Goal: Transaction & Acquisition: Purchase product/service

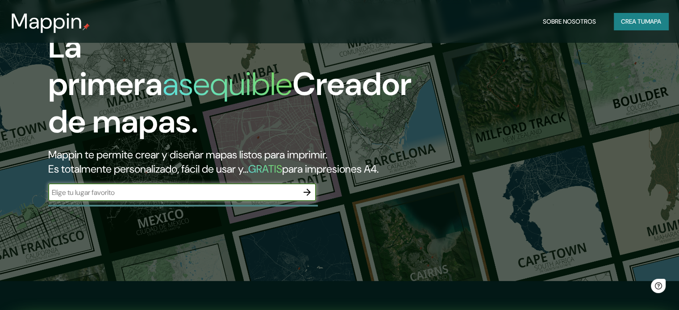
scroll to position [45, 0]
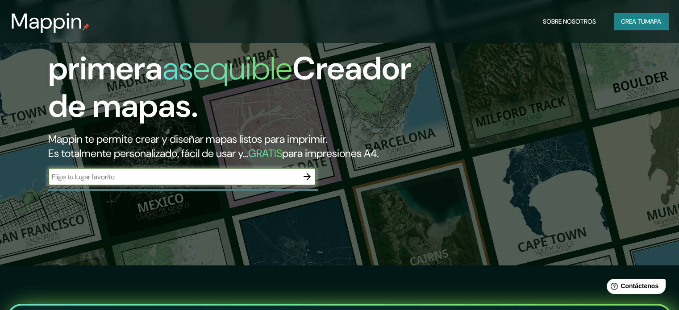
click at [204, 182] on input "text" at bounding box center [173, 177] width 250 height 10
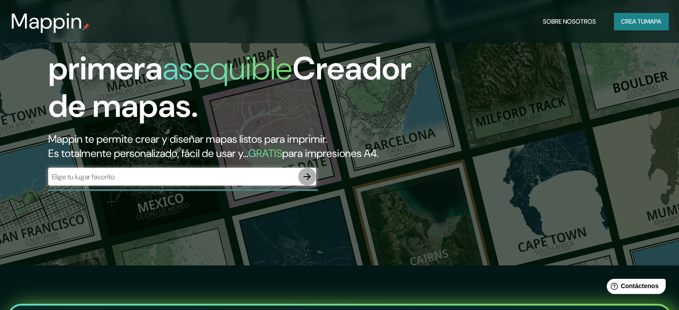
click at [309, 182] on icon "button" at bounding box center [307, 176] width 11 height 11
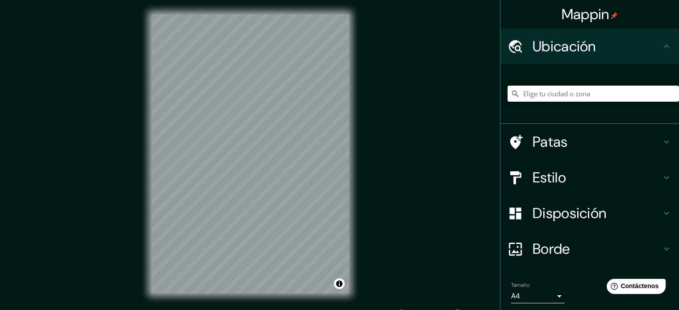
click at [589, 247] on h4 "Borde" at bounding box center [596, 249] width 129 height 18
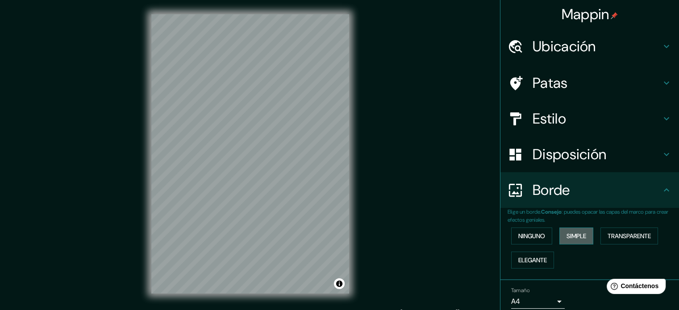
click at [578, 237] on font "Simple" at bounding box center [576, 236] width 20 height 8
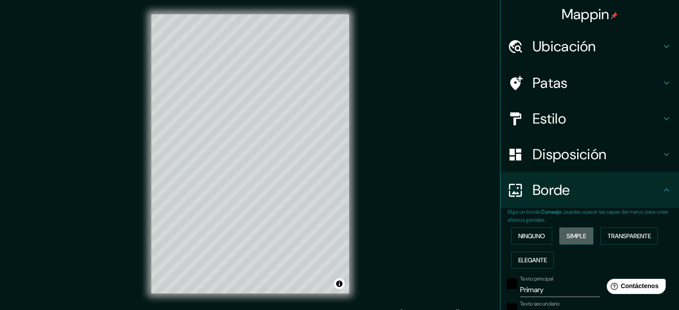
click at [575, 238] on font "Simple" at bounding box center [576, 236] width 20 height 8
type input "177"
type input "35"
click at [537, 237] on font "Ninguno" at bounding box center [531, 236] width 27 height 8
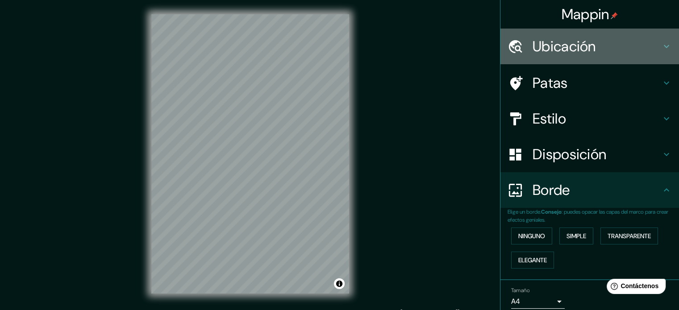
click at [546, 40] on font "Ubicación" at bounding box center [563, 46] width 63 height 19
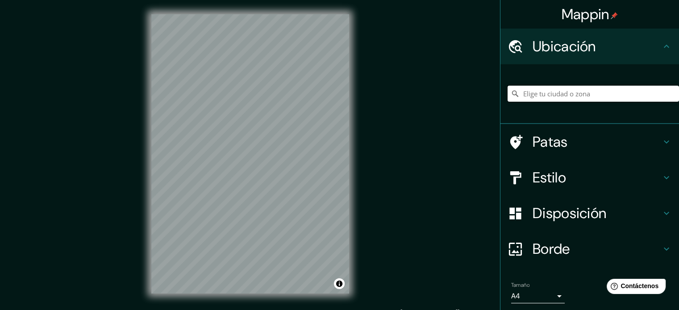
click at [553, 99] on input "Elige tu ciudad o zona" at bounding box center [592, 94] width 171 height 16
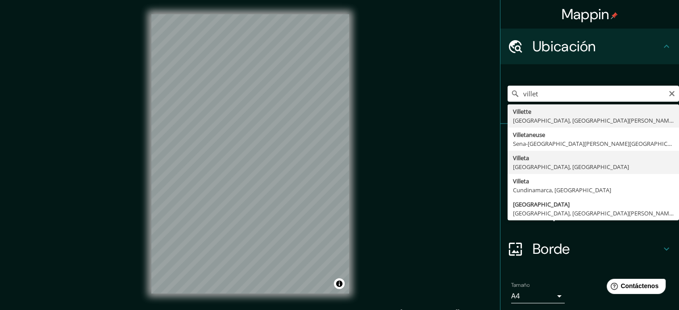
type input "[GEOGRAPHIC_DATA], [GEOGRAPHIC_DATA], [GEOGRAPHIC_DATA]"
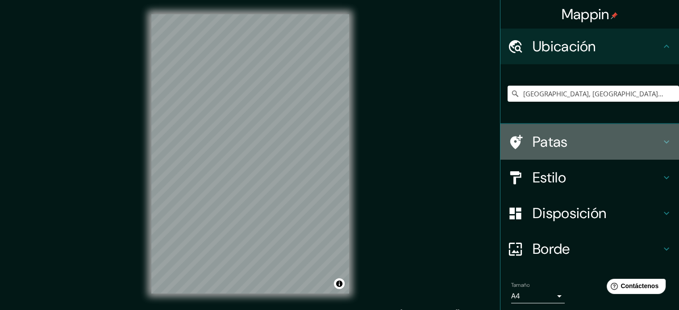
click at [546, 136] on font "Patas" at bounding box center [549, 142] width 35 height 19
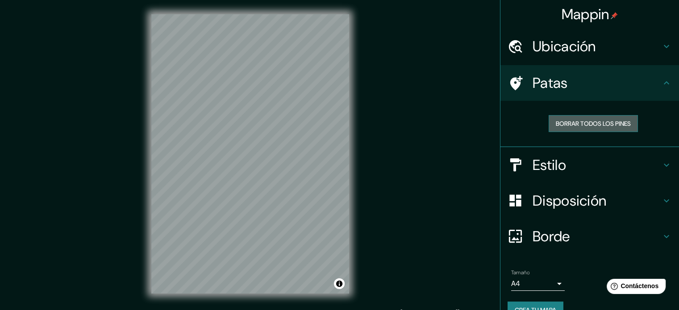
click at [561, 122] on font "Borrar todos los pines" at bounding box center [593, 124] width 75 height 8
drag, startPoint x: 541, startPoint y: 136, endPoint x: 535, endPoint y: 139, distance: 7.2
click at [535, 139] on div "Borrar todos los pines" at bounding box center [589, 124] width 179 height 46
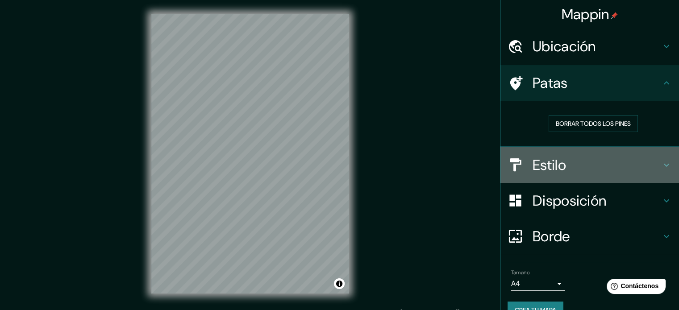
click at [552, 163] on font "Estilo" at bounding box center [548, 165] width 33 height 19
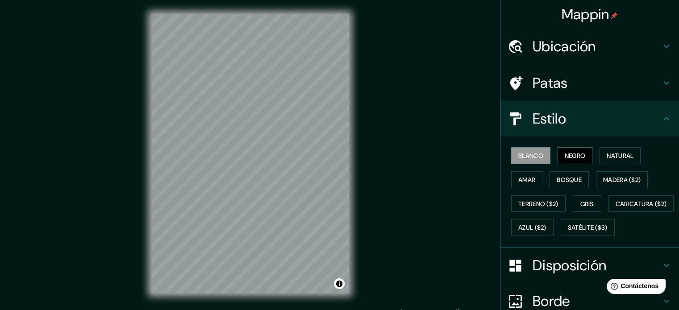
click at [565, 155] on font "Negro" at bounding box center [575, 156] width 21 height 8
click at [609, 153] on font "Natural" at bounding box center [620, 156] width 27 height 8
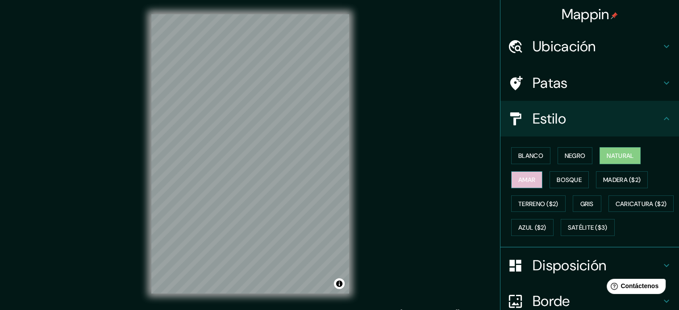
click at [523, 180] on font "Amar" at bounding box center [526, 180] width 17 height 8
click at [567, 176] on font "Bosque" at bounding box center [569, 180] width 25 height 8
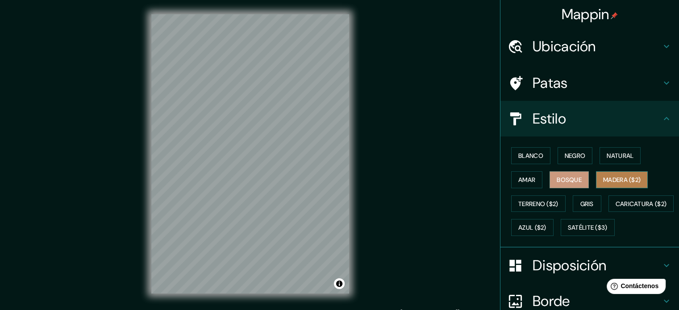
click at [607, 178] on font "Madera ($2)" at bounding box center [621, 180] width 37 height 8
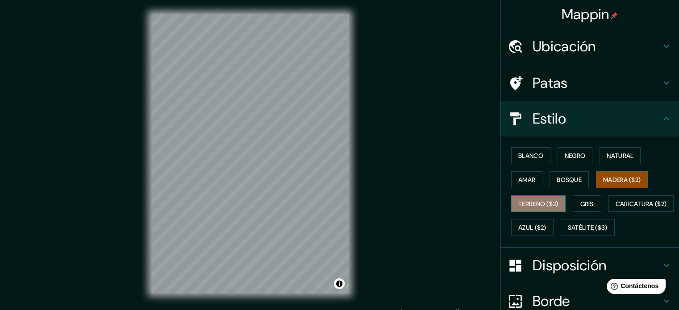
click at [532, 204] on font "Terreno ($2)" at bounding box center [538, 204] width 40 height 8
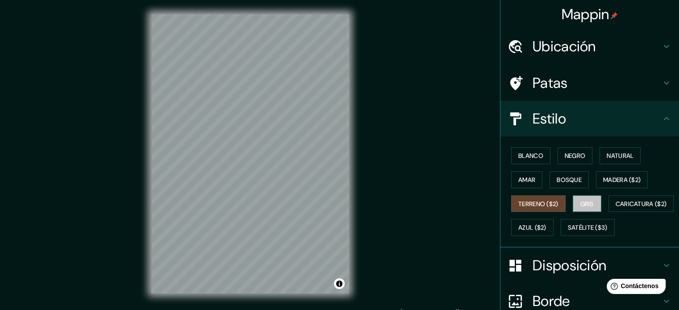
click at [593, 199] on button "Gris" at bounding box center [587, 203] width 29 height 17
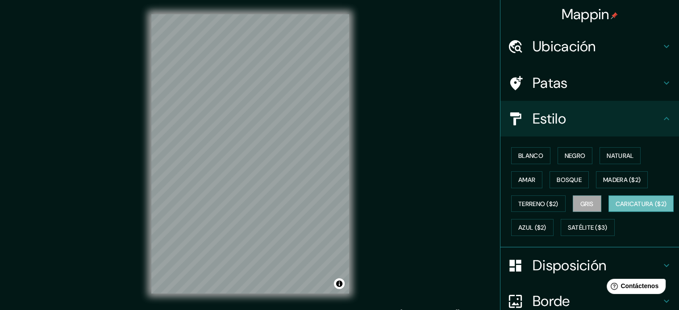
click at [616, 208] on font "Caricatura ($2)" at bounding box center [641, 204] width 51 height 8
click at [532, 156] on font "Blanco" at bounding box center [530, 156] width 25 height 8
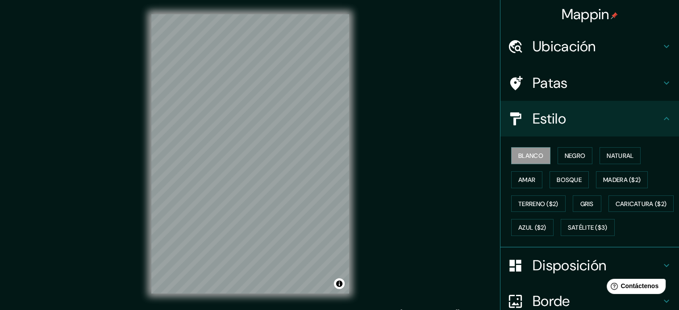
click at [375, 130] on div "Mappin Ubicación Villeta, [GEOGRAPHIC_DATA], [GEOGRAPHIC_DATA] Patas Estilo Bla…" at bounding box center [339, 161] width 679 height 322
click at [137, 175] on div "© Mapbox © OpenStreetMap Improve this map" at bounding box center [250, 154] width 226 height 308
click at [570, 153] on font "Negro" at bounding box center [575, 156] width 21 height 8
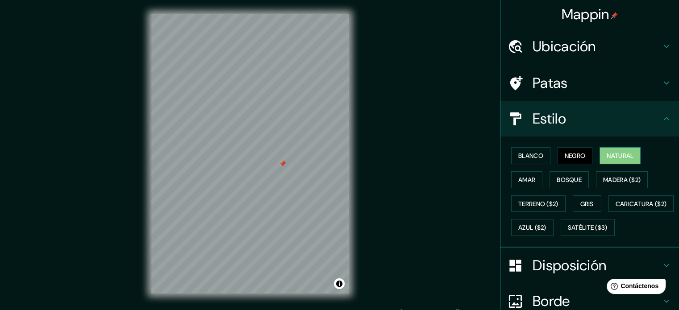
click at [616, 155] on font "Natural" at bounding box center [620, 156] width 27 height 8
click at [260, 158] on div at bounding box center [260, 155] width 7 height 7
click at [279, 164] on div at bounding box center [279, 161] width 7 height 7
click at [297, 169] on div at bounding box center [299, 165] width 7 height 7
click at [560, 46] on font "Ubicación" at bounding box center [563, 46] width 63 height 19
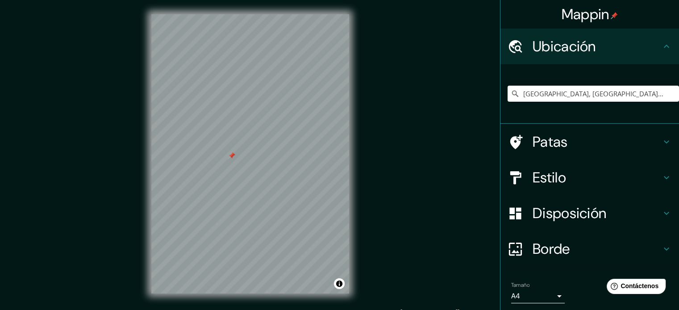
click at [557, 45] on font "Ubicación" at bounding box center [563, 46] width 63 height 19
click at [552, 214] on font "Disposición" at bounding box center [569, 213] width 74 height 19
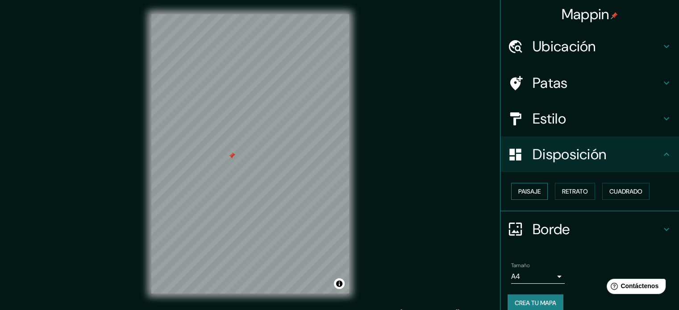
click at [535, 191] on button "Paisaje" at bounding box center [529, 191] width 37 height 17
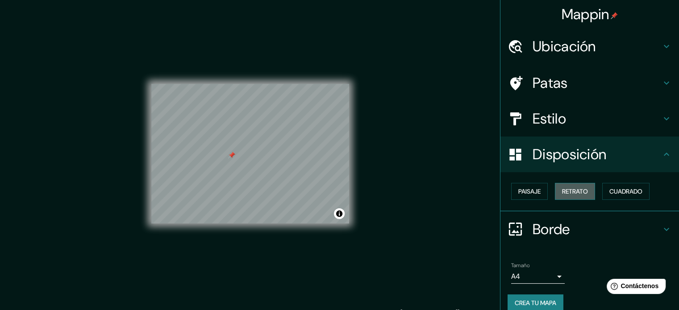
drag, startPoint x: 570, startPoint y: 192, endPoint x: 579, endPoint y: 190, distance: 9.7
click at [570, 192] on font "Retrato" at bounding box center [575, 191] width 26 height 8
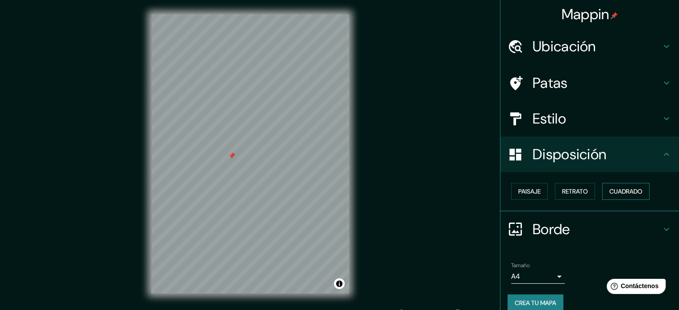
click at [624, 187] on font "Cuadrado" at bounding box center [625, 191] width 33 height 8
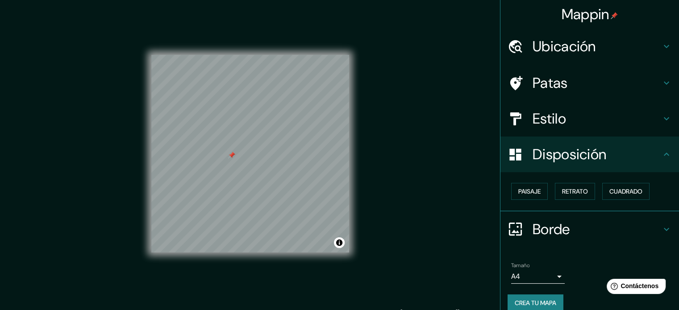
click at [572, 152] on font "Disposición" at bounding box center [569, 154] width 74 height 19
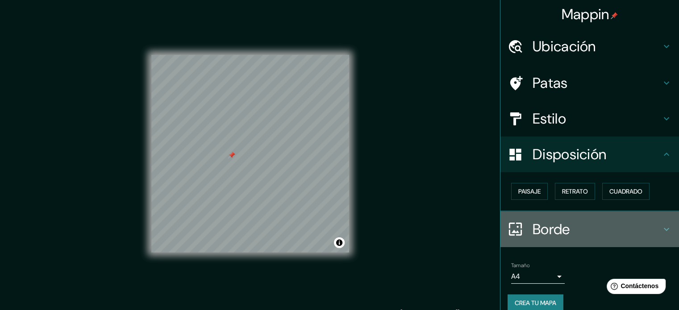
click at [586, 218] on div "Borde" at bounding box center [589, 230] width 179 height 36
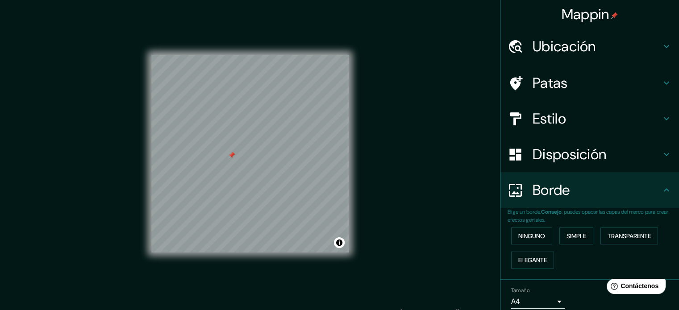
click at [586, 212] on font ": puedes opacar las capas del marco para crear efectos geniales." at bounding box center [587, 215] width 161 height 15
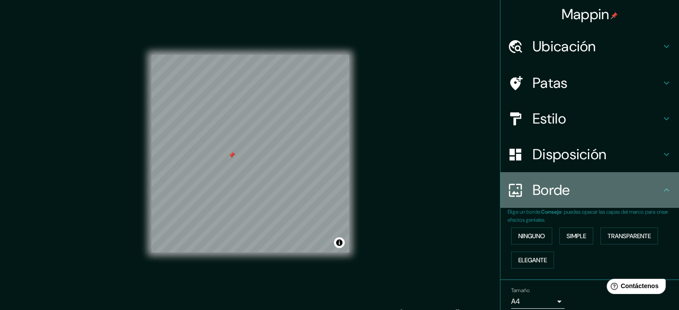
click at [579, 204] on div "Borde" at bounding box center [589, 190] width 179 height 36
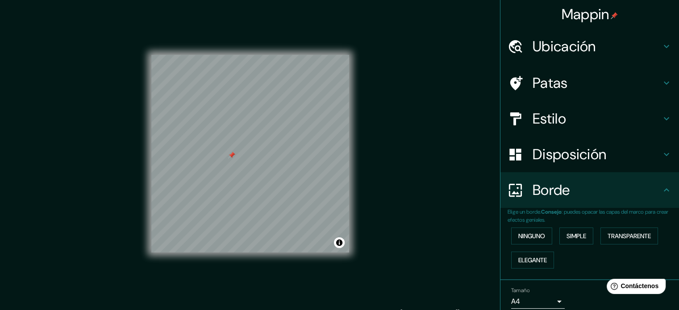
click at [560, 85] on font "Patas" at bounding box center [549, 83] width 35 height 19
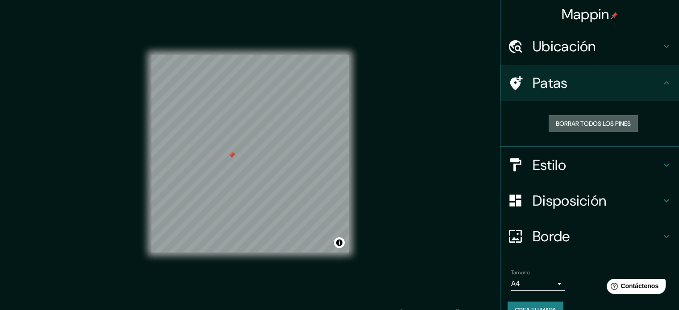
click at [568, 122] on font "Borrar todos los pines" at bounding box center [593, 124] width 75 height 8
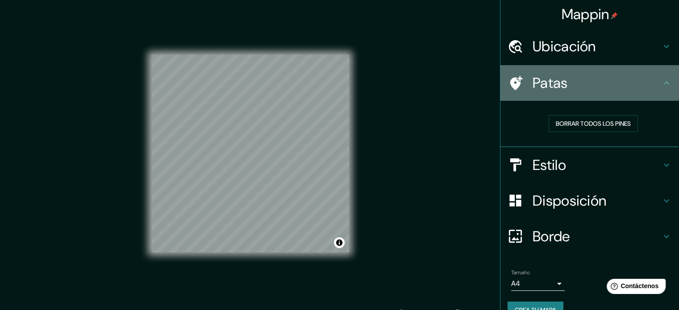
click at [544, 86] on font "Patas" at bounding box center [549, 83] width 35 height 19
